Goal: Find specific fact: Find specific page/section

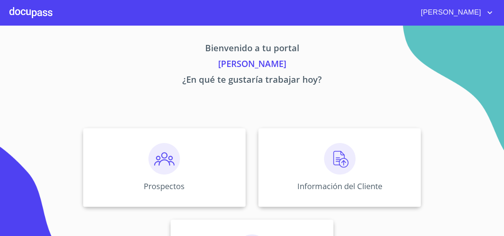
click at [35, 14] on div at bounding box center [30, 12] width 43 height 25
click at [122, 153] on div "Prospectos" at bounding box center [164, 167] width 163 height 79
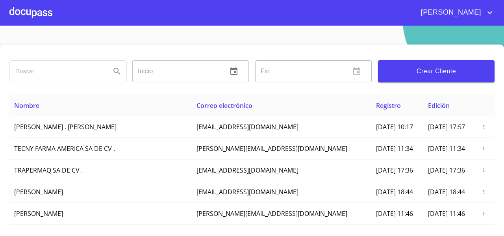
click at [30, 72] on input "search" at bounding box center [57, 71] width 95 height 21
type input "[PERSON_NAME]"
click at [113, 68] on icon "Search" at bounding box center [116, 71] width 7 height 7
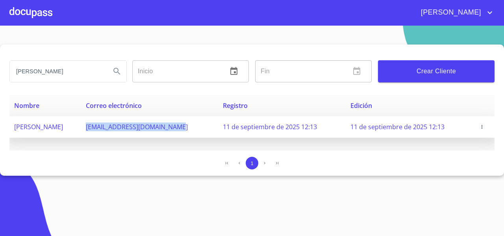
drag, startPoint x: 133, startPoint y: 128, endPoint x: 236, endPoint y: 137, distance: 102.8
click at [218, 137] on td "23ymediotablaroca@gmail.com" at bounding box center [149, 127] width 137 height 22
copy span "23ymediotablaroca@gmail.com"
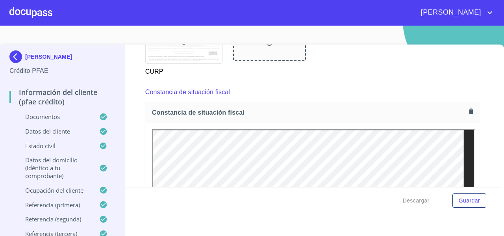
scroll to position [2075, 0]
click at [479, 100] on div "Información del cliente (PFAE crédito) Documentos Documento de identificación  …" at bounding box center [312, 116] width 375 height 143
